Goal: Task Accomplishment & Management: Manage account settings

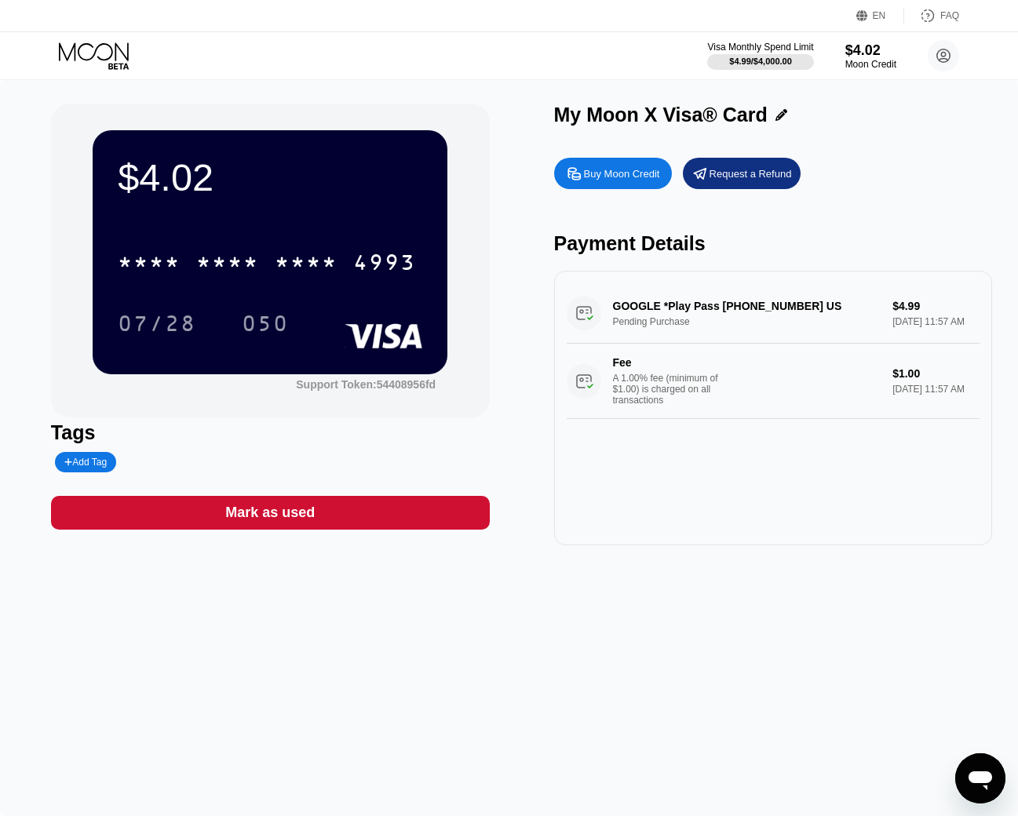
click at [878, 11] on div "EN" at bounding box center [879, 15] width 13 height 11
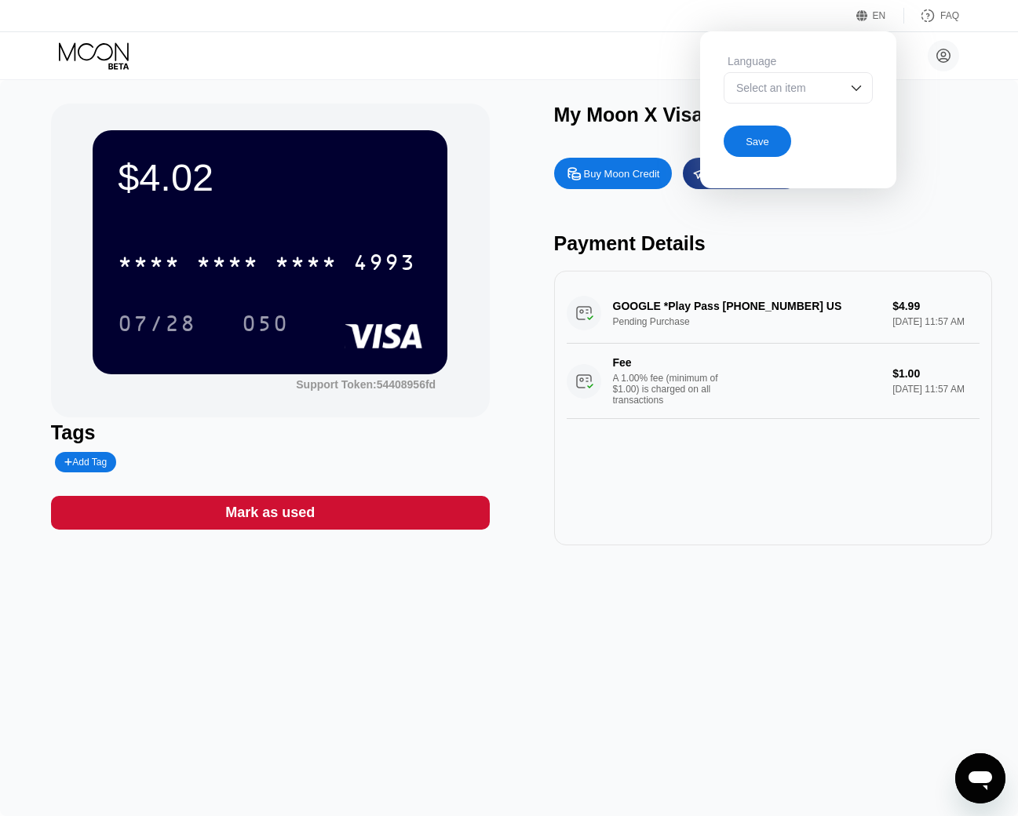
click at [845, 98] on div "Select an item" at bounding box center [798, 87] width 149 height 31
click at [799, 90] on div "Select an item" at bounding box center [786, 88] width 108 height 13
click at [845, 98] on div "Select an item" at bounding box center [798, 87] width 149 height 31
drag, startPoint x: 802, startPoint y: 133, endPoint x: 786, endPoint y: 155, distance: 27.6
click at [801, 132] on div at bounding box center [798, 119] width 148 height 31
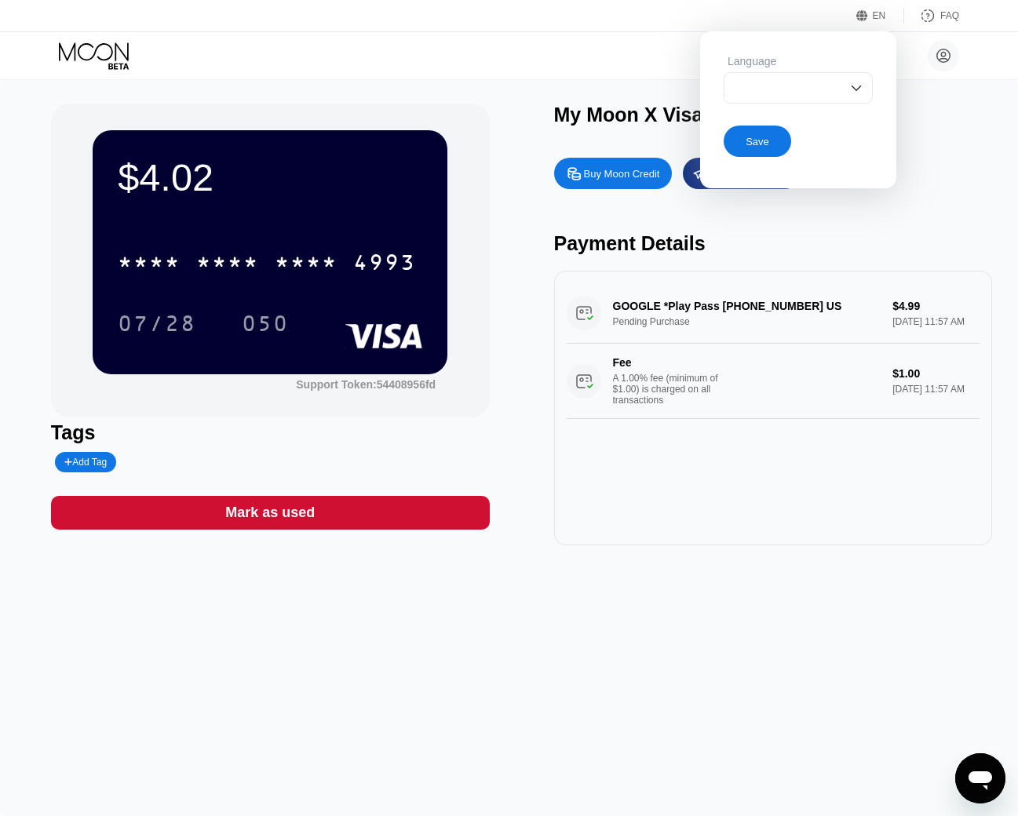
click at [961, 127] on div "My Moon X Visa® Card" at bounding box center [773, 119] width 439 height 31
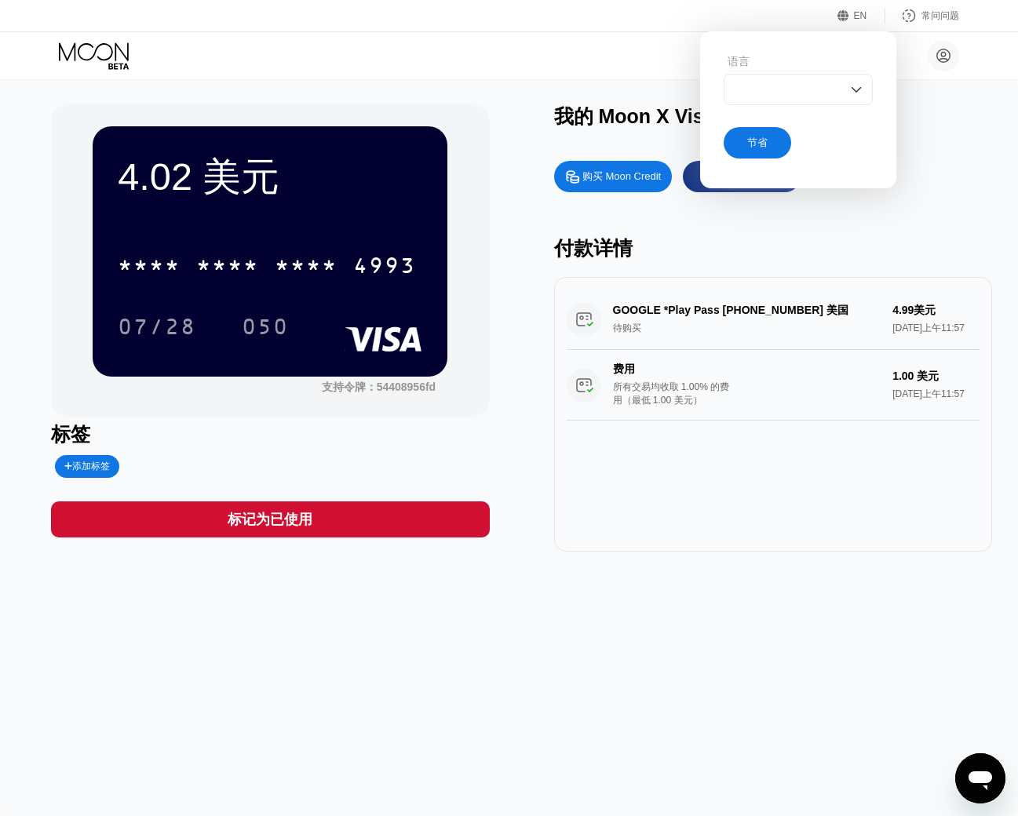
drag, startPoint x: 342, startPoint y: 695, endPoint x: 385, endPoint y: 775, distance: 90.9
click at [343, 694] on div "4.02 美元 * * * * * * * * * * * * 4993 07/28 050 支持令牌： 54408956fd 标签 添加标签 标记为已使用 …" at bounding box center [509, 448] width 1018 height 736
click at [722, 615] on div "4.02 美元 * * * * * * * * * * * * 4993 07/28 050 支持令牌： 54408956fd 标签 添加标签 标记为已使用 …" at bounding box center [509, 448] width 1018 height 736
click at [811, 93] on div at bounding box center [798, 89] width 149 height 31
drag, startPoint x: 823, startPoint y: 91, endPoint x: 876, endPoint y: 118, distance: 59.0
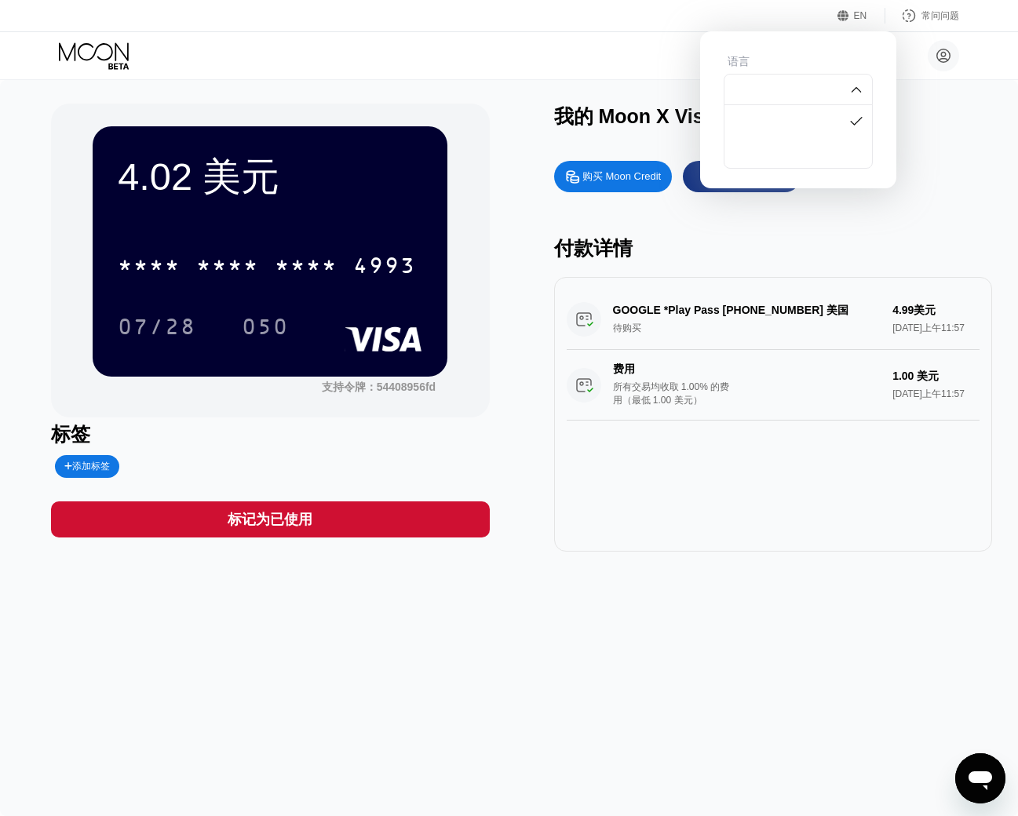
click at [825, 90] on div at bounding box center [798, 89] width 149 height 31
click at [914, 134] on div "我的 Moon X Visa® 卡" at bounding box center [773, 121] width 439 height 34
click at [761, 141] on font "节省" at bounding box center [757, 143] width 20 height 12
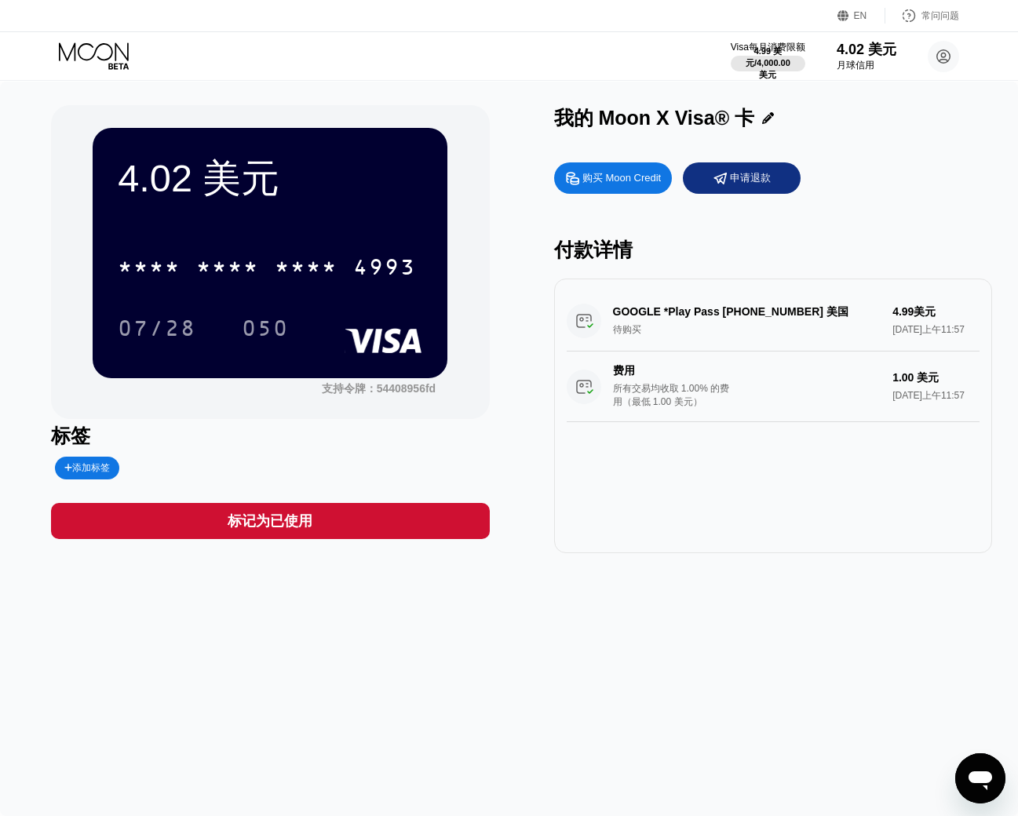
click at [863, 5] on div "EN 语言 英语 节省 常问问题" at bounding box center [509, 16] width 1018 height 32
click at [857, 15] on font "EN" at bounding box center [860, 15] width 13 height 11
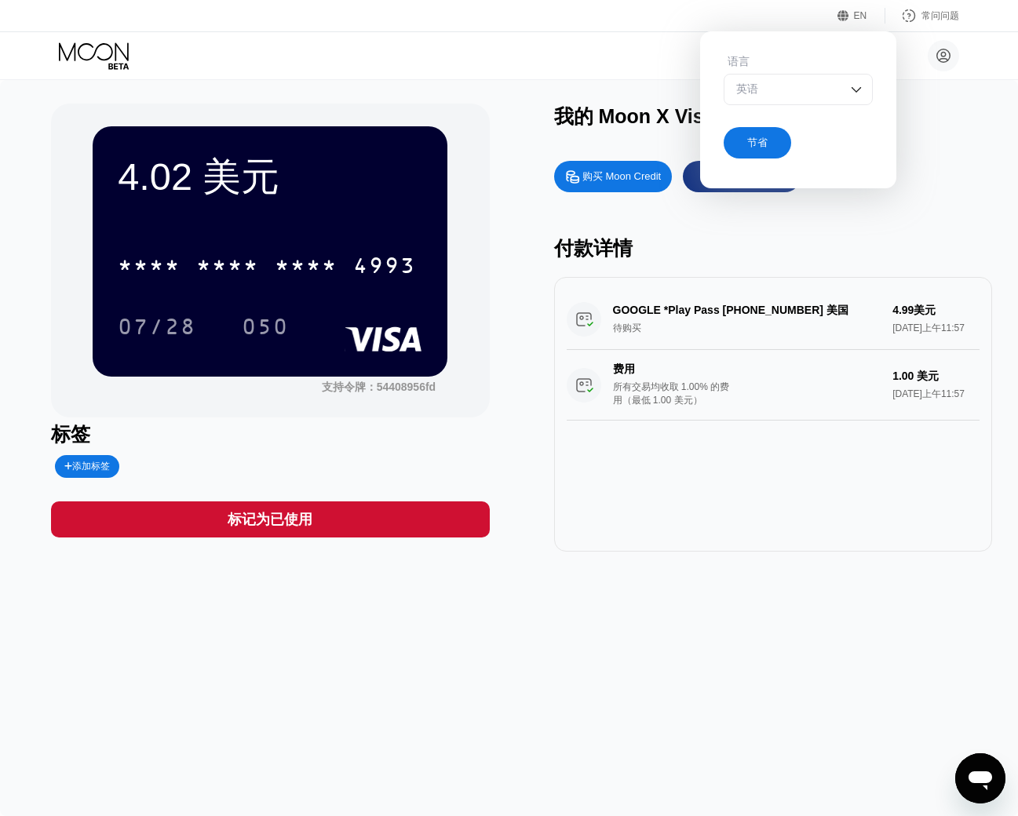
click at [808, 93] on div "英语" at bounding box center [786, 89] width 108 height 14
click at [957, 196] on div "购买 Moon Credit 申请退款 付款详情 GOOGLE *Play Pass [PHONE_NUMBER] 美国 待购买 4.99美元 [DATE]上…" at bounding box center [773, 352] width 439 height 399
click at [936, 188] on div "购买 Moon Credit 申请退款" at bounding box center [773, 176] width 439 height 31
click at [771, 93] on div "英语" at bounding box center [786, 89] width 108 height 14
click at [558, 67] on div "小白 [EMAIL_ADDRESS][DOMAIN_NAME]  家 设置 支持 职业发展 关于我们 登出 隐私政策 条款" at bounding box center [509, 55] width 1018 height 47
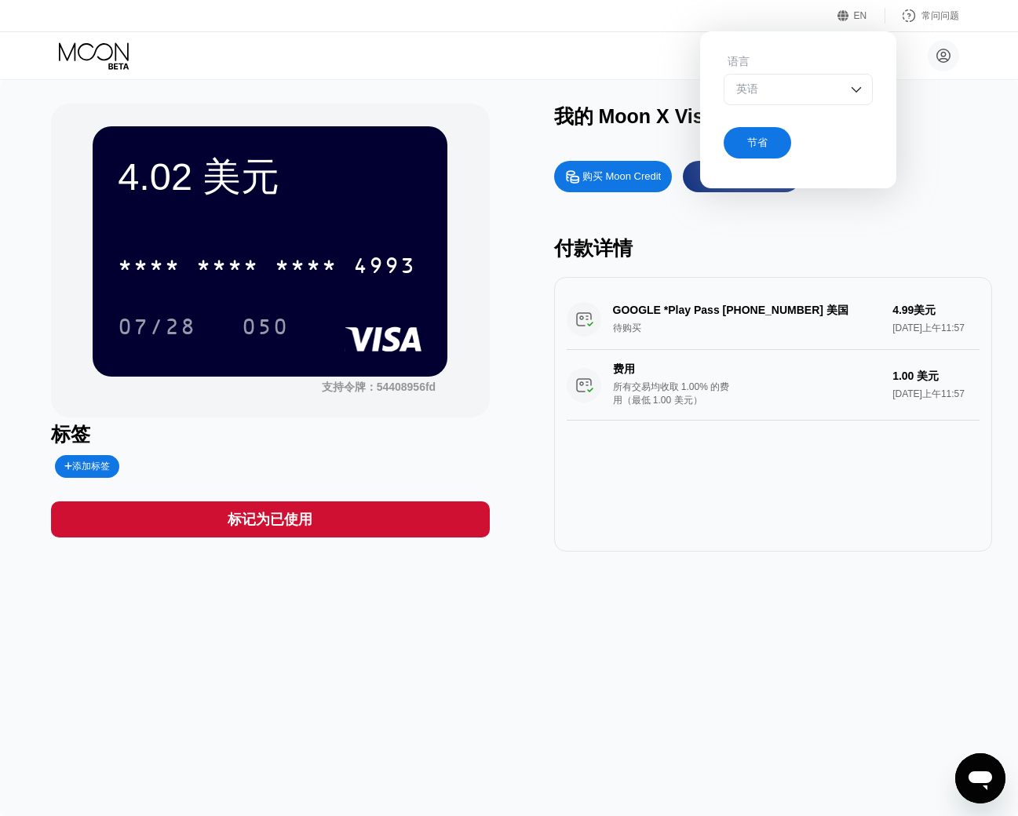
drag, startPoint x: 561, startPoint y: 53, endPoint x: 612, endPoint y: 60, distance: 51.4
click at [562, 53] on div "小白 [EMAIL_ADDRESS][DOMAIN_NAME]  家 设置 支持 职业发展 关于我们 登出 隐私政策 条款" at bounding box center [509, 55] width 1018 height 47
click at [759, 148] on font "节省" at bounding box center [757, 143] width 20 height 12
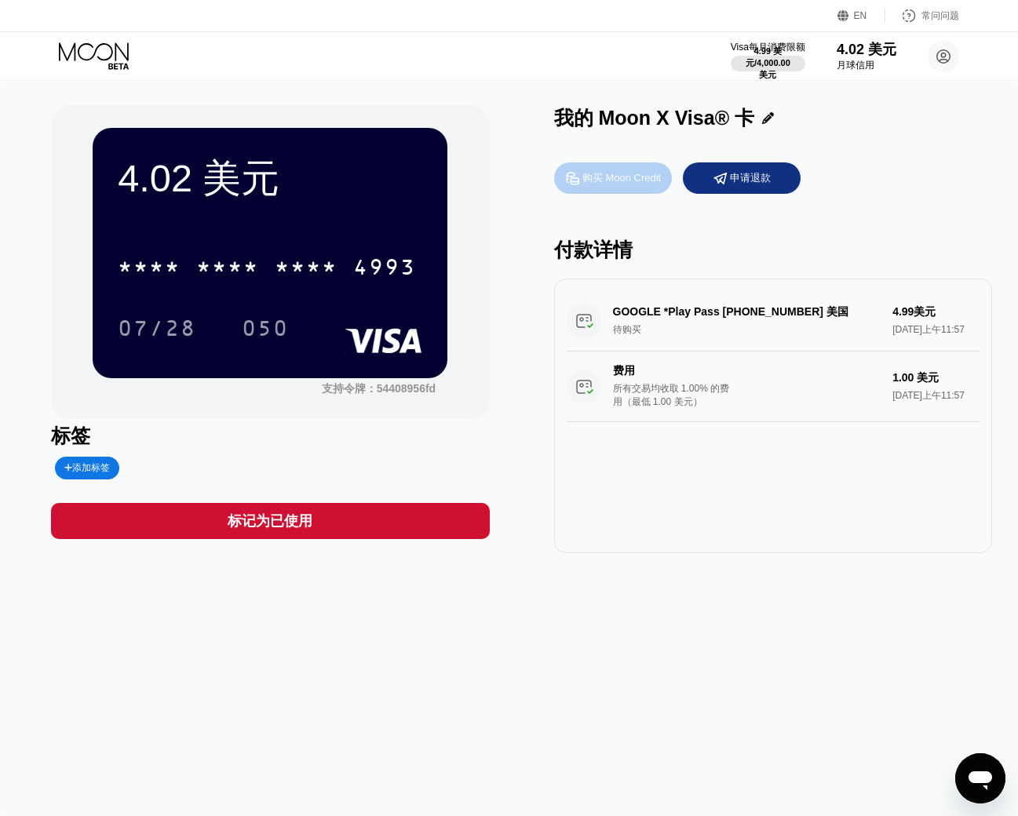
click at [616, 178] on font "购买 Moon Credit" at bounding box center [621, 178] width 78 height 12
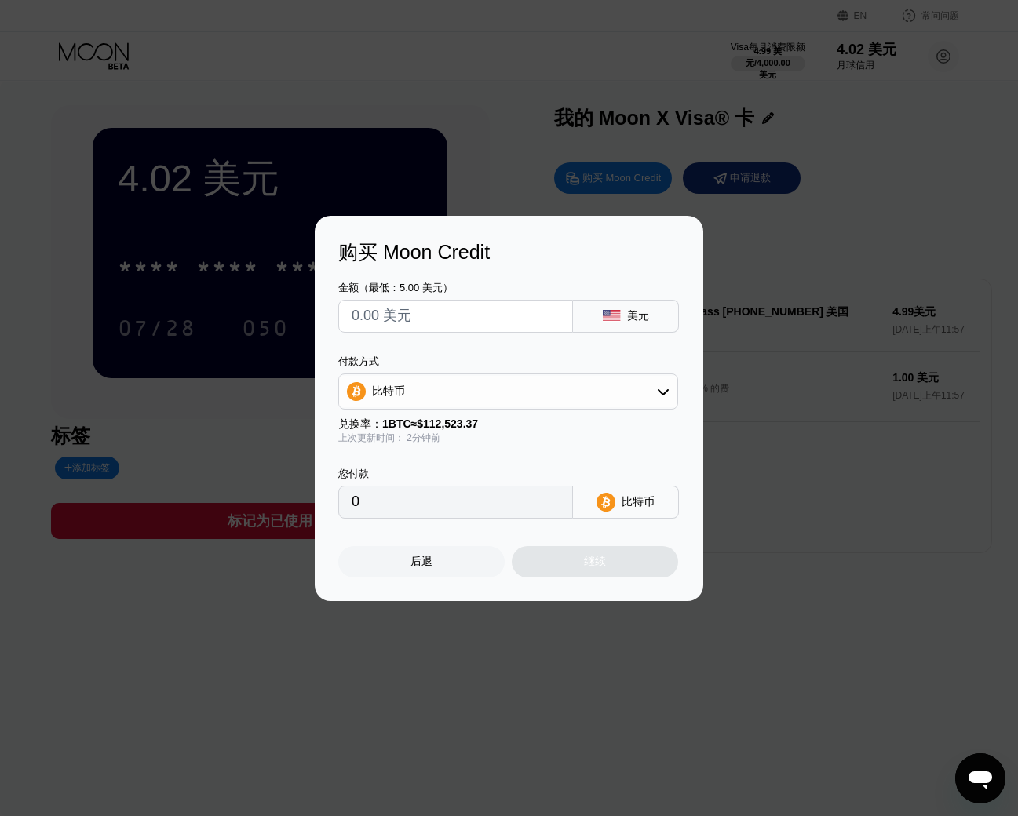
click at [497, 319] on input "text" at bounding box center [456, 316] width 208 height 31
click at [834, 259] on div "购买 Moon Credit 金额（最低：5.00 美元） 美元 付款方式 比特币 兑换率： 1 BTC ≈ $112,523.37 上次更新时间： 2分钟前…" at bounding box center [509, 408] width 1018 height 385
click at [416, 569] on div "后退" at bounding box center [421, 562] width 22 height 14
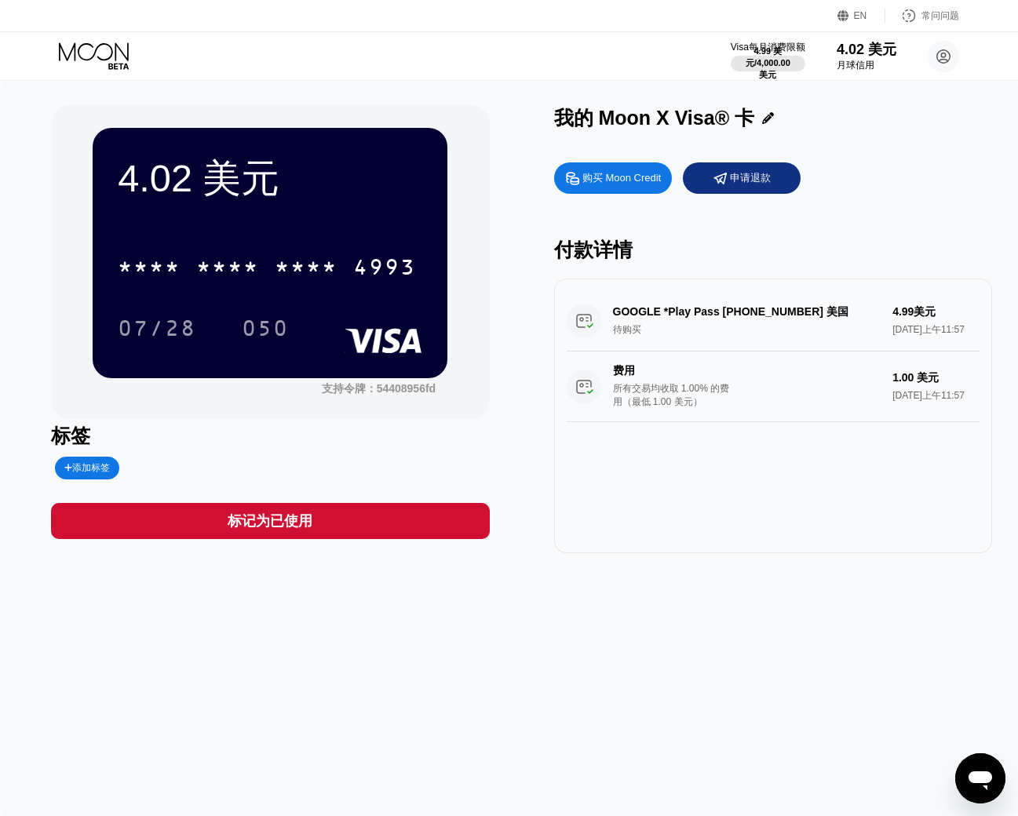
click at [598, 190] on div "购买 Moon Credit" at bounding box center [613, 177] width 118 height 31
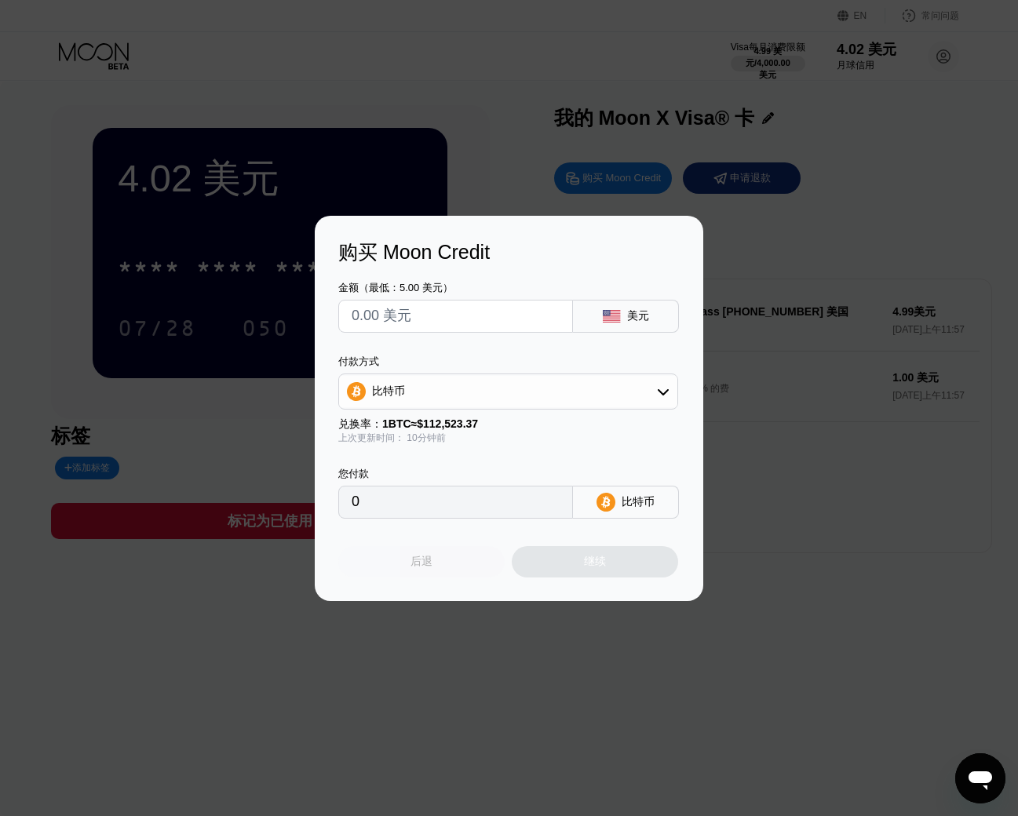
drag, startPoint x: 421, startPoint y: 551, endPoint x: 443, endPoint y: 584, distance: 40.1
click at [421, 551] on div "后退" at bounding box center [421, 561] width 166 height 31
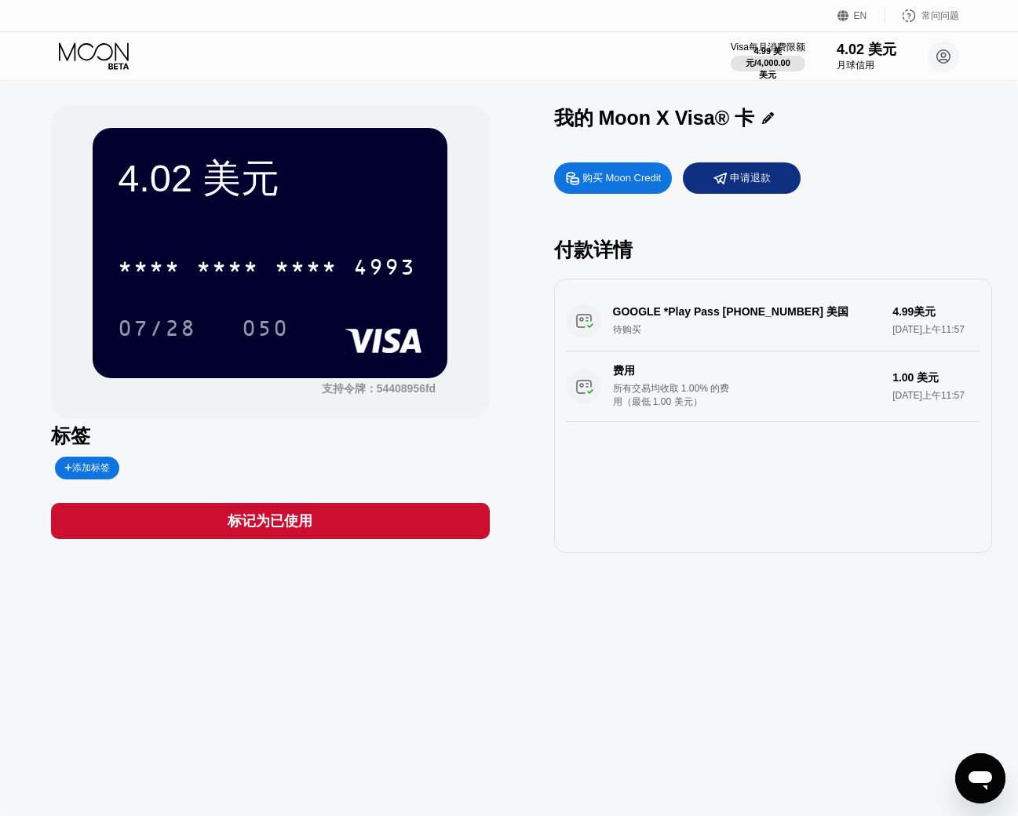
click at [486, 625] on div at bounding box center [515, 408] width 1030 height 816
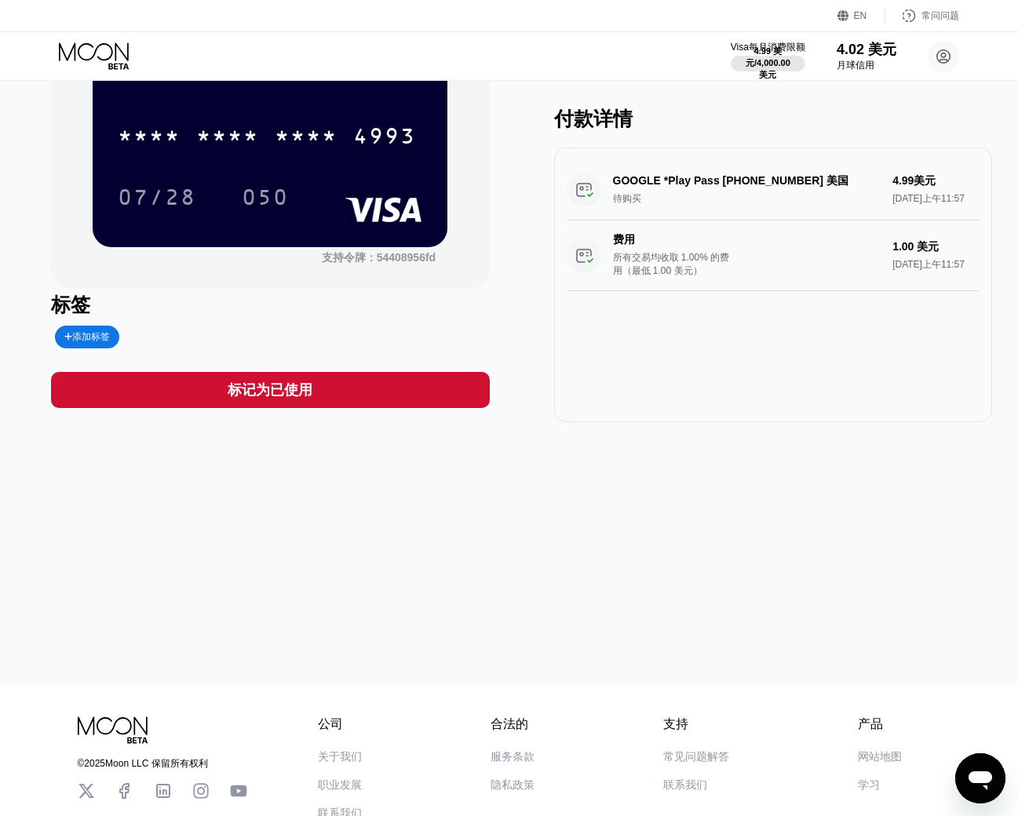
scroll to position [147, 0]
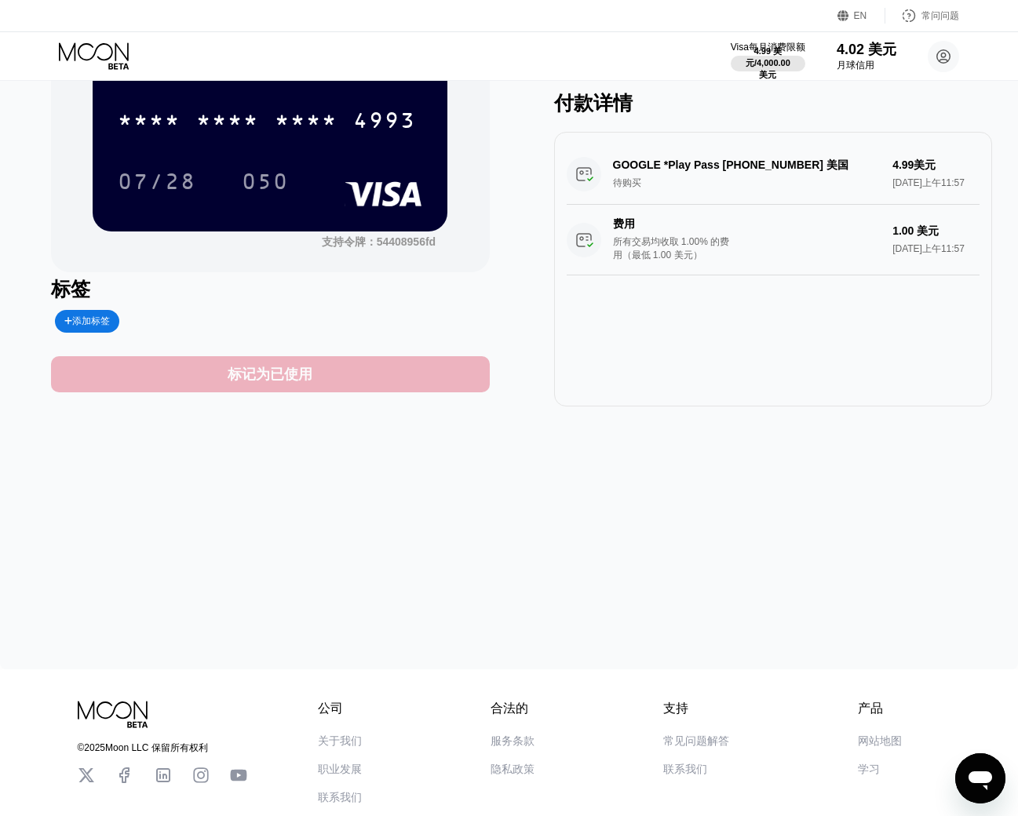
click at [307, 385] on div "标记为已使用" at bounding box center [270, 374] width 85 height 20
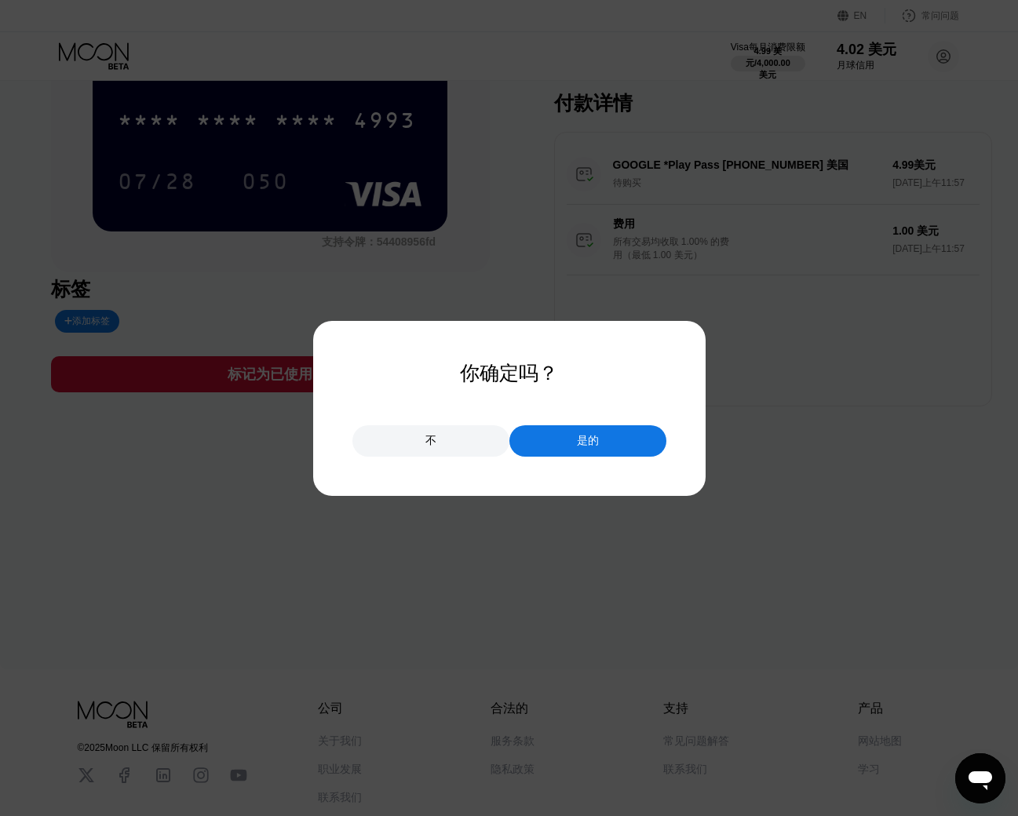
click at [437, 447] on div "不" at bounding box center [430, 440] width 157 height 31
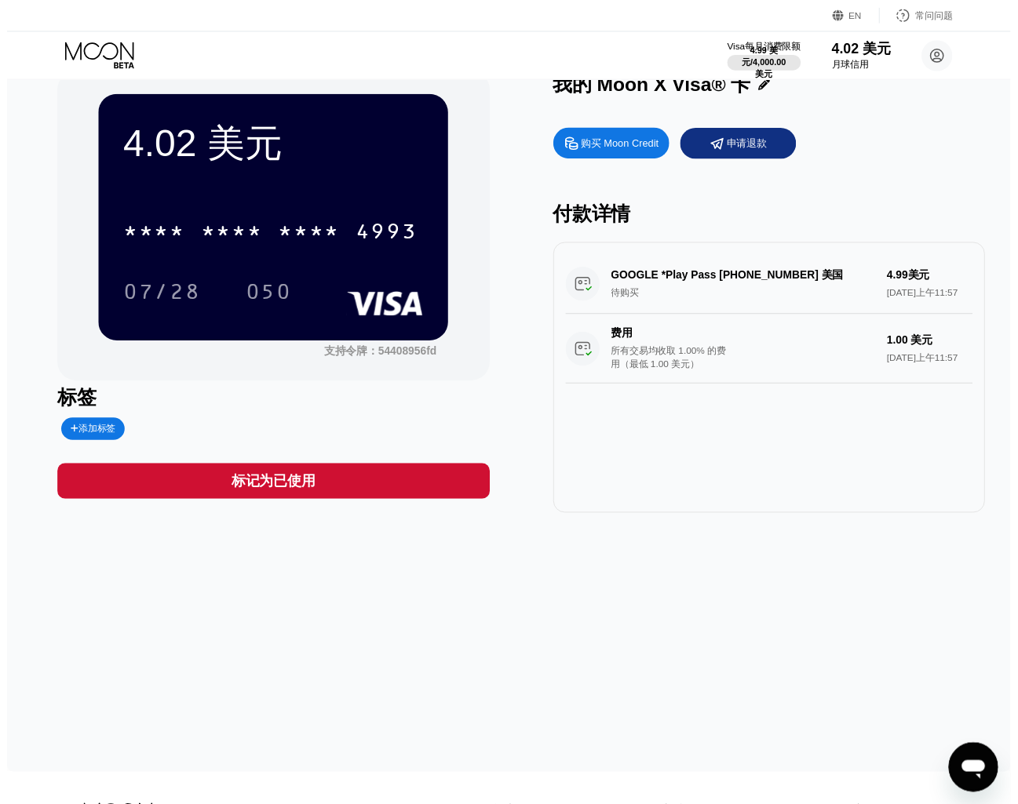
scroll to position [0, 0]
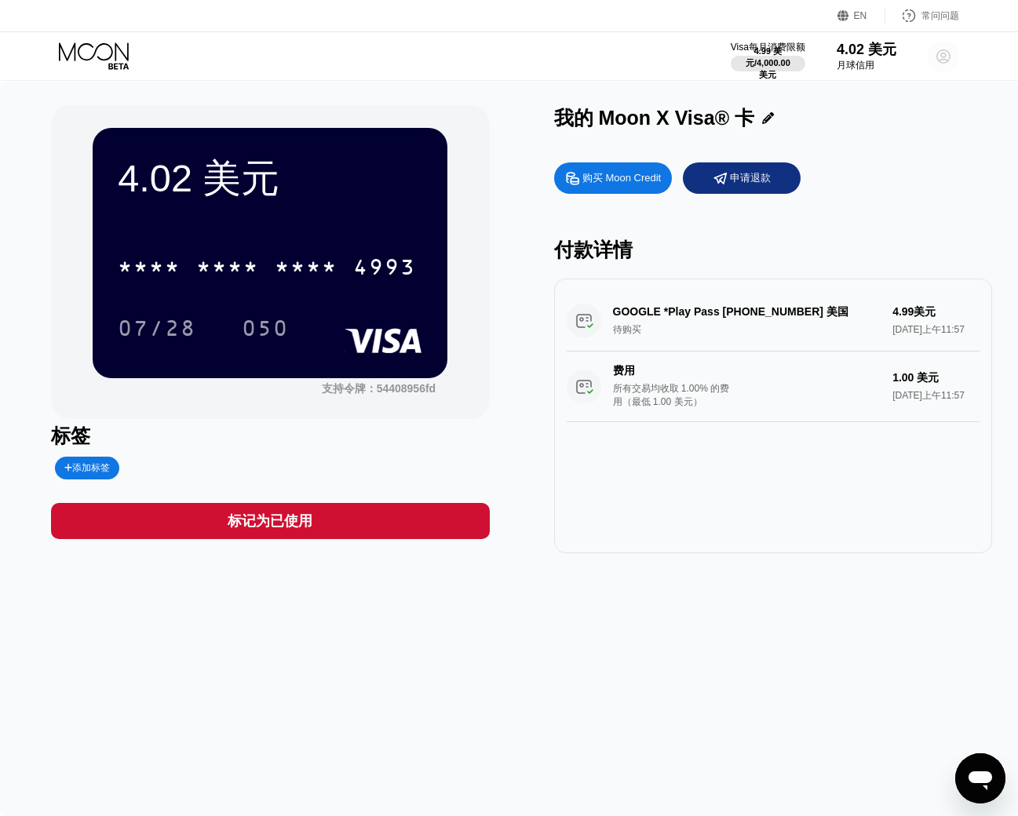
click at [940, 53] on circle at bounding box center [943, 56] width 31 height 31
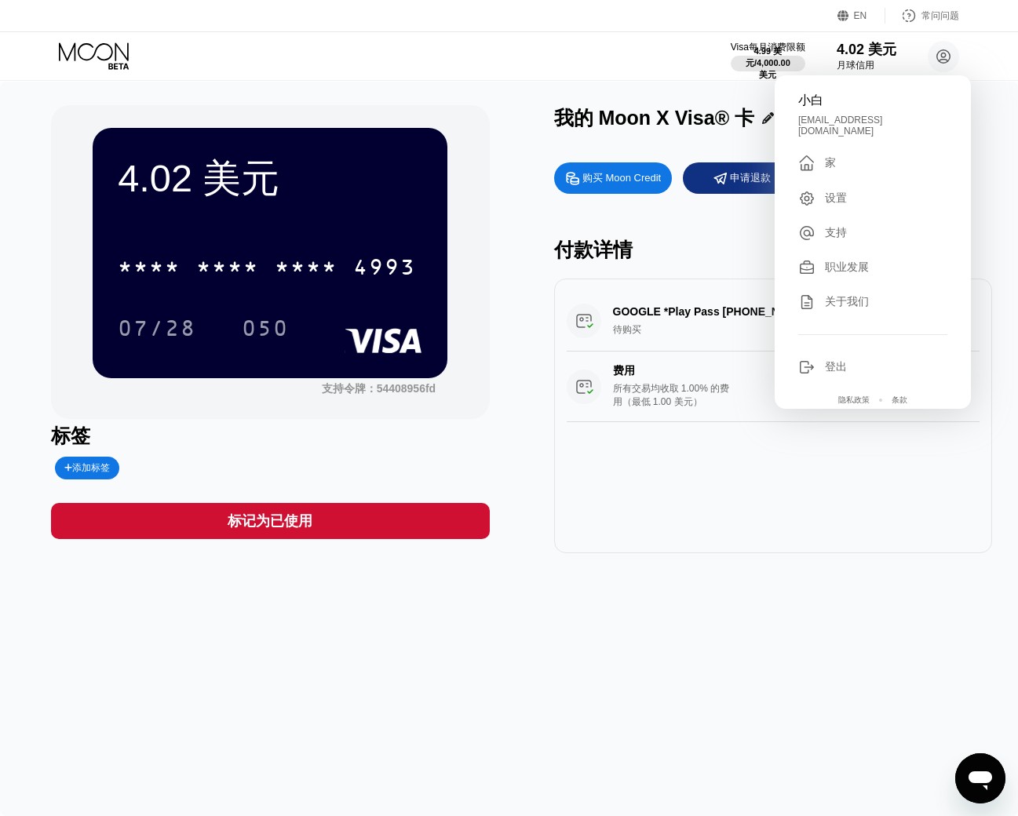
click at [861, 193] on div "设置" at bounding box center [872, 198] width 149 height 17
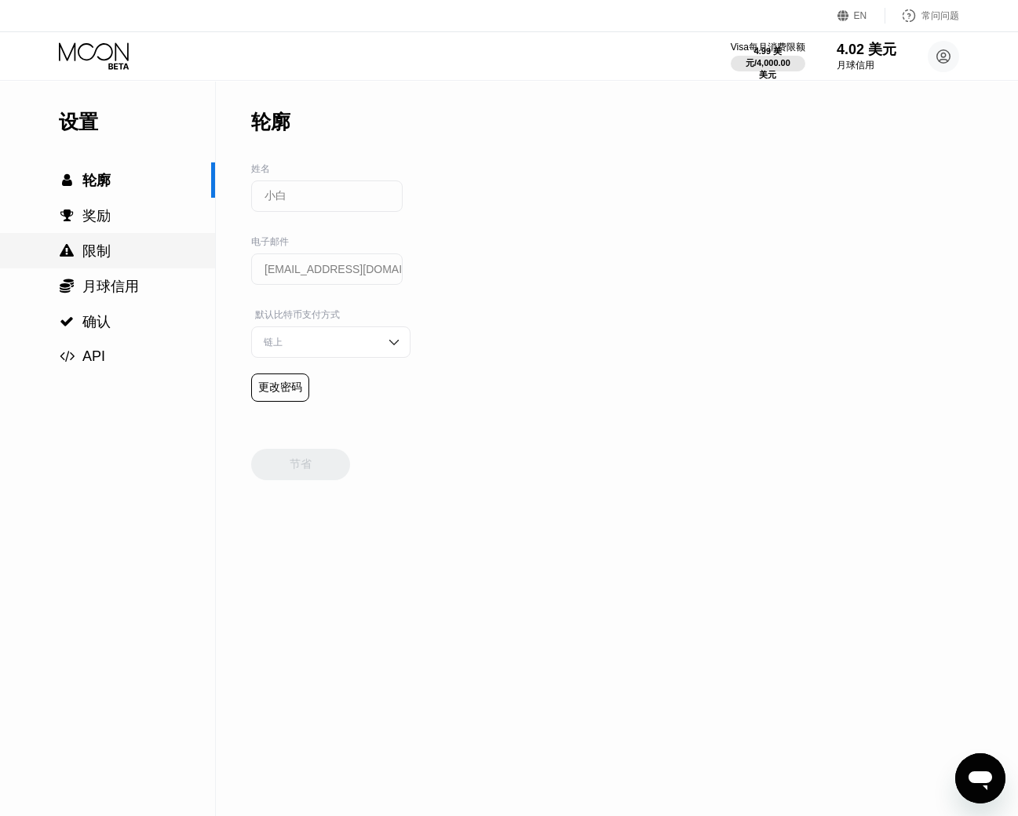
click at [123, 257] on div " 限制" at bounding box center [107, 251] width 215 height 19
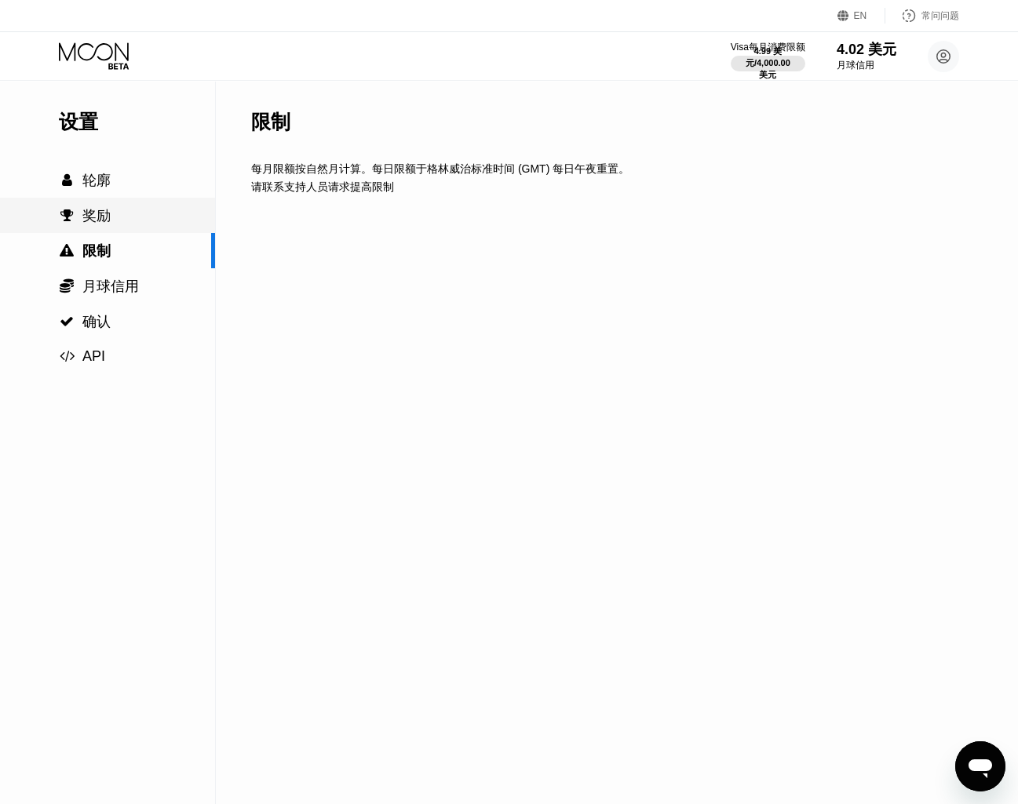
click at [110, 231] on div " 奖励" at bounding box center [107, 215] width 215 height 35
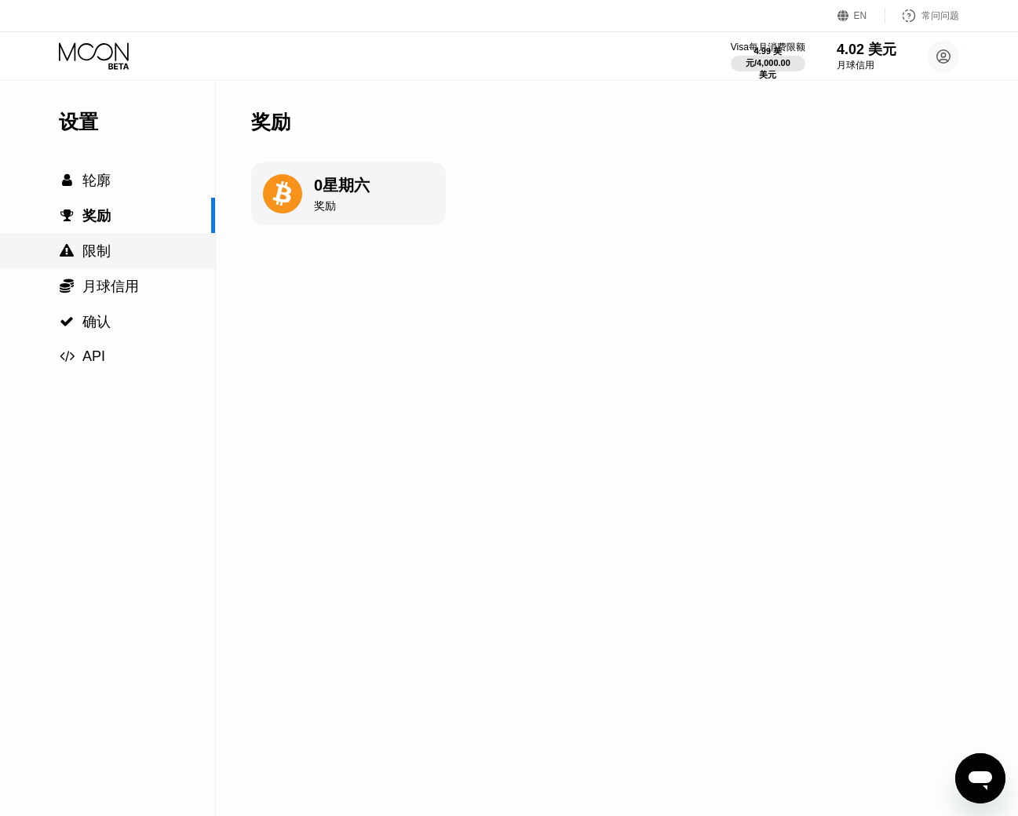
click at [105, 264] on div " 限制" at bounding box center [107, 250] width 215 height 35
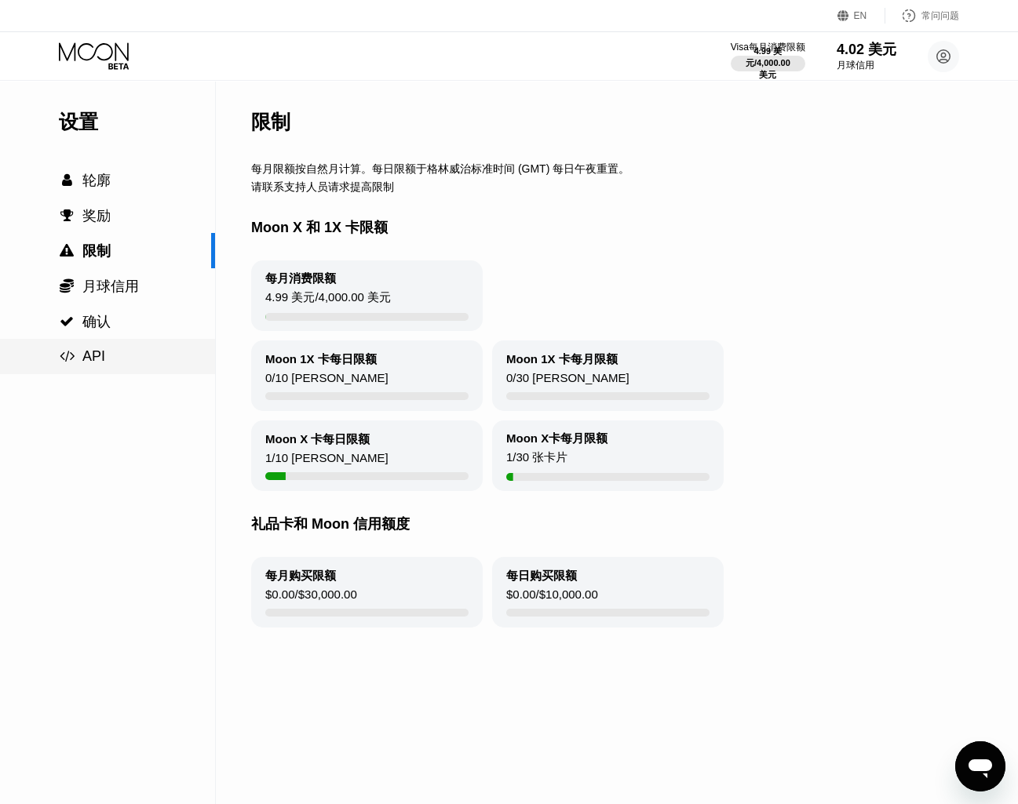
click at [115, 326] on div " 确认" at bounding box center [107, 321] width 215 height 19
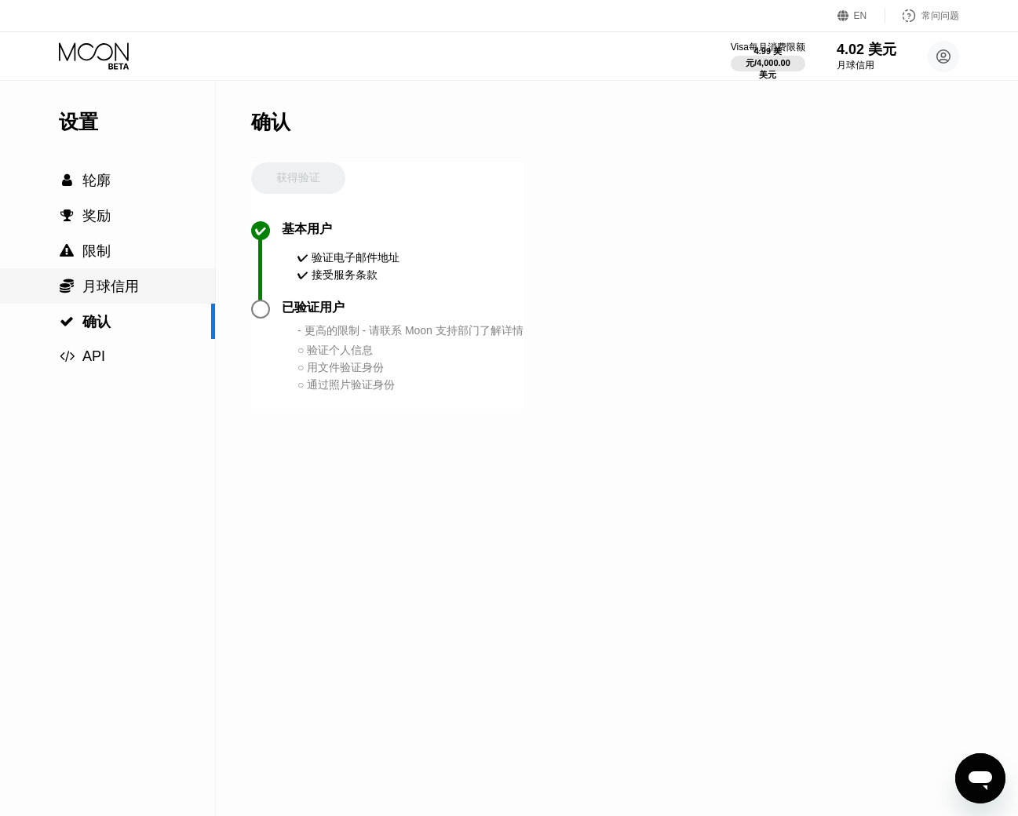
click at [114, 297] on div " 月球信用" at bounding box center [107, 285] width 215 height 35
